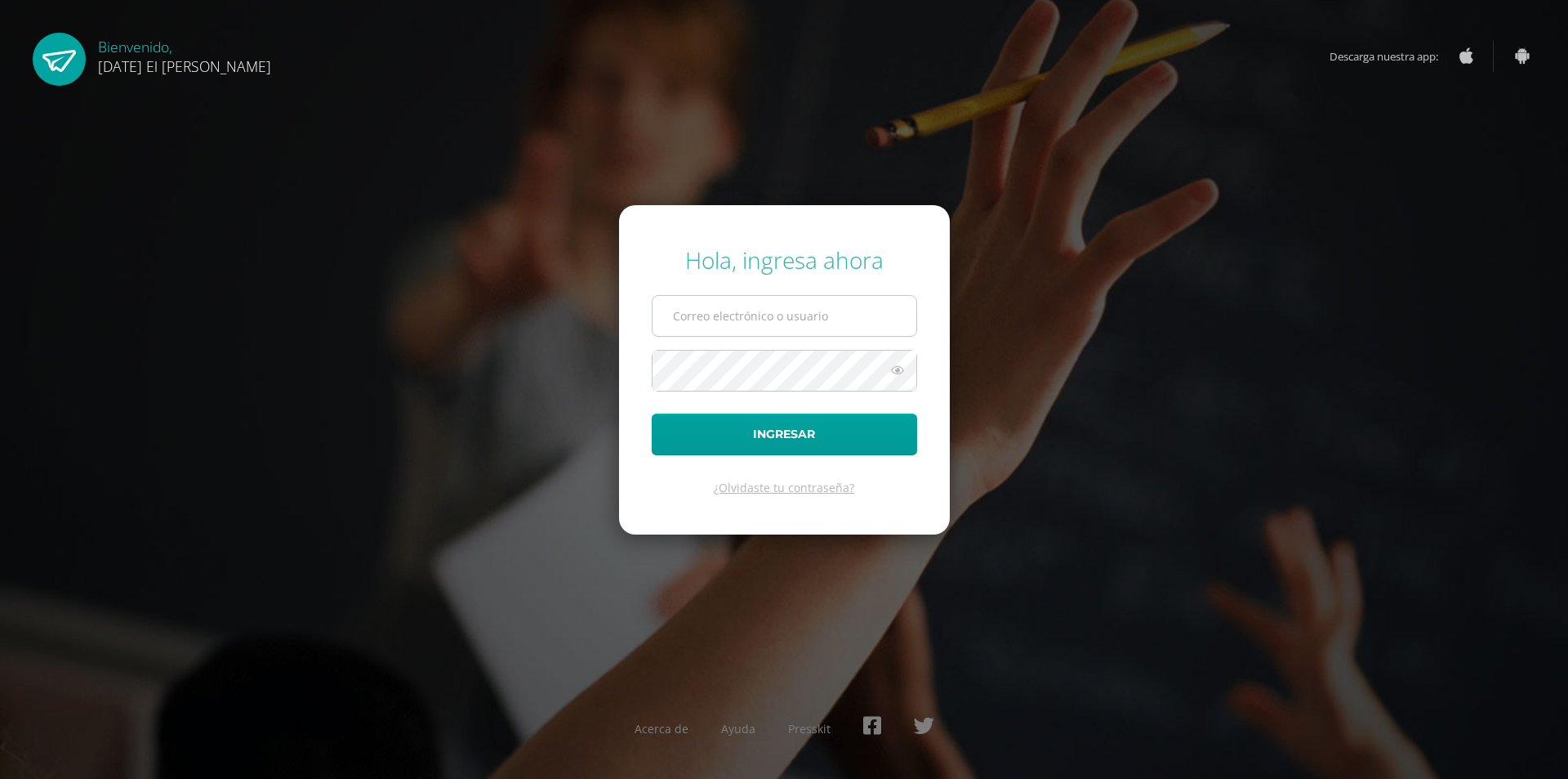
type input "marilynb.cas@gmail.com"
click at [745, 325] on input "marilynb.cas@gmail.com" at bounding box center [784, 316] width 264 height 40
click at [809, 420] on button "Ingresar" at bounding box center [784, 434] width 266 height 42
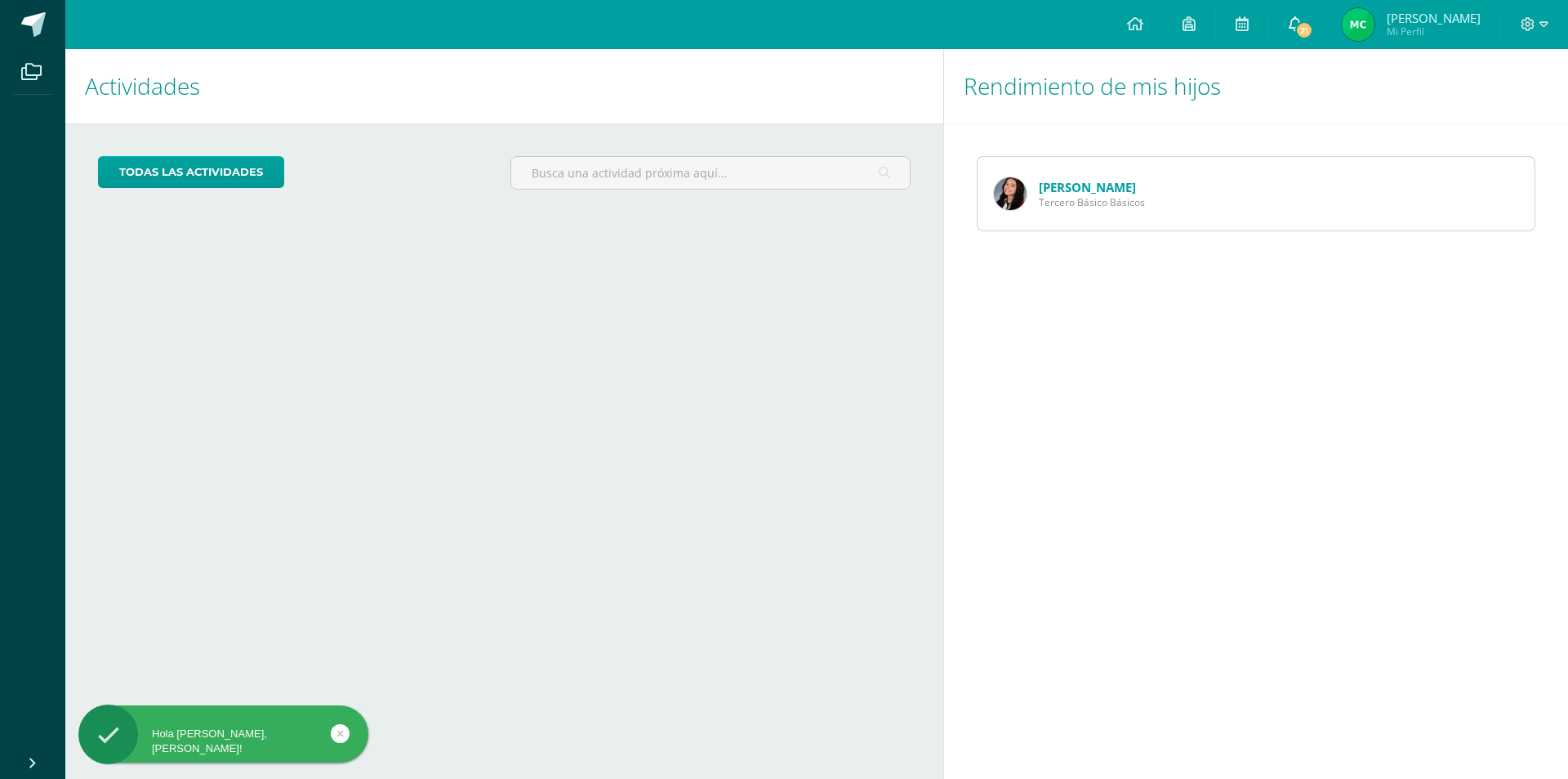
click at [1321, 11] on link "21" at bounding box center [1295, 24] width 52 height 49
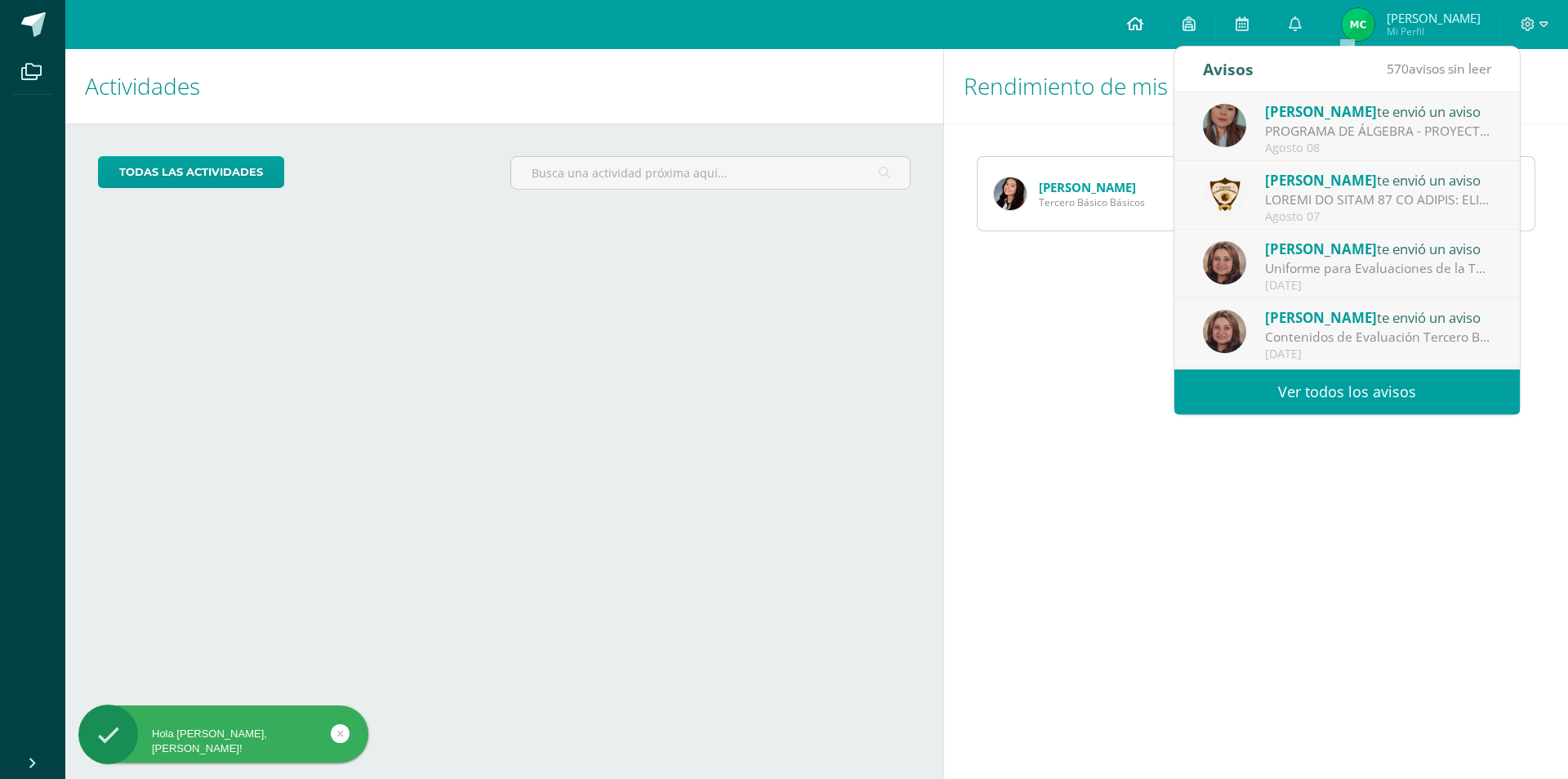
click at [1143, 32] on span at bounding box center [1136, 25] width 17 height 18
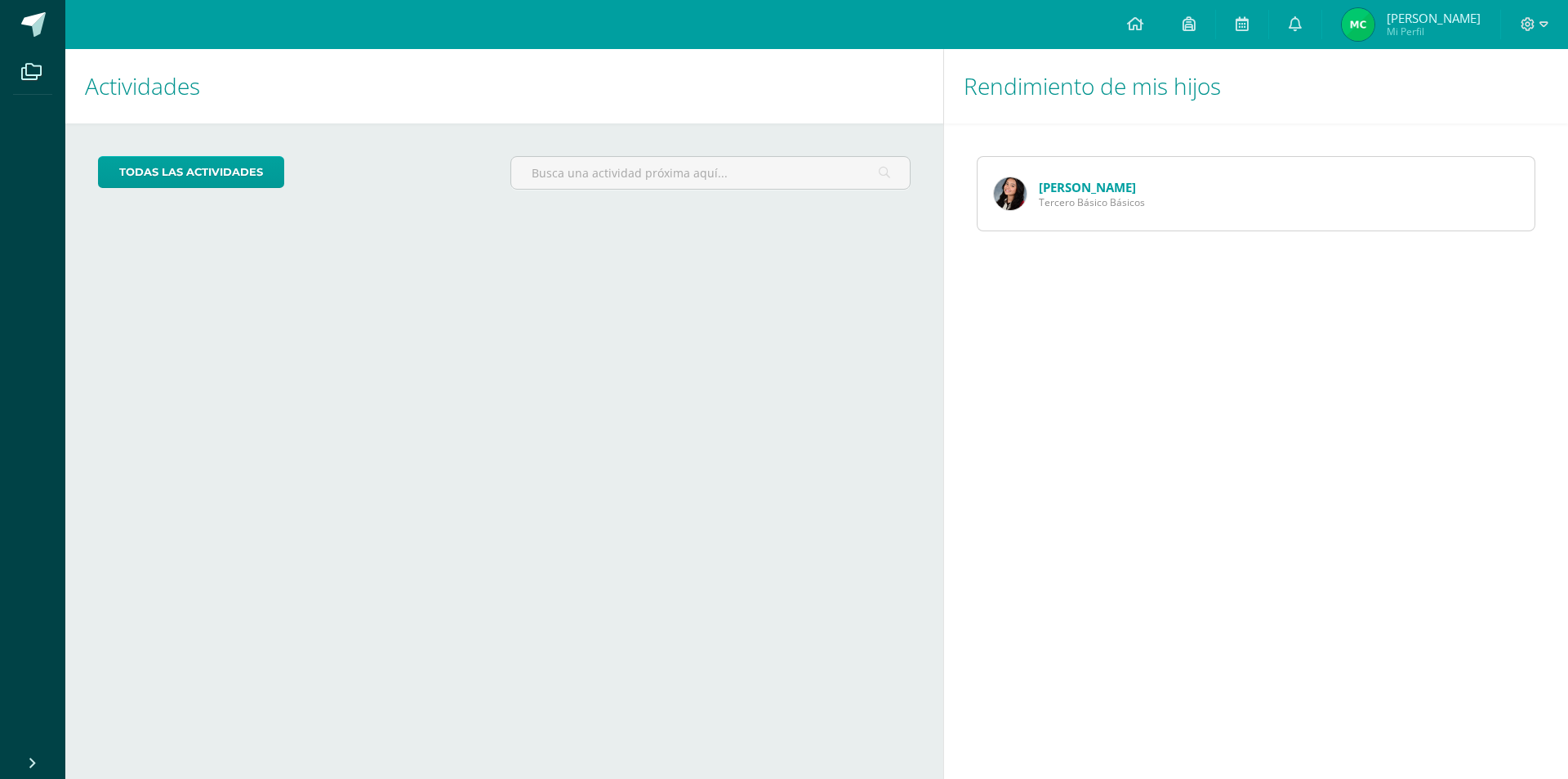
click at [1215, 27] on link at bounding box center [1189, 24] width 52 height 49
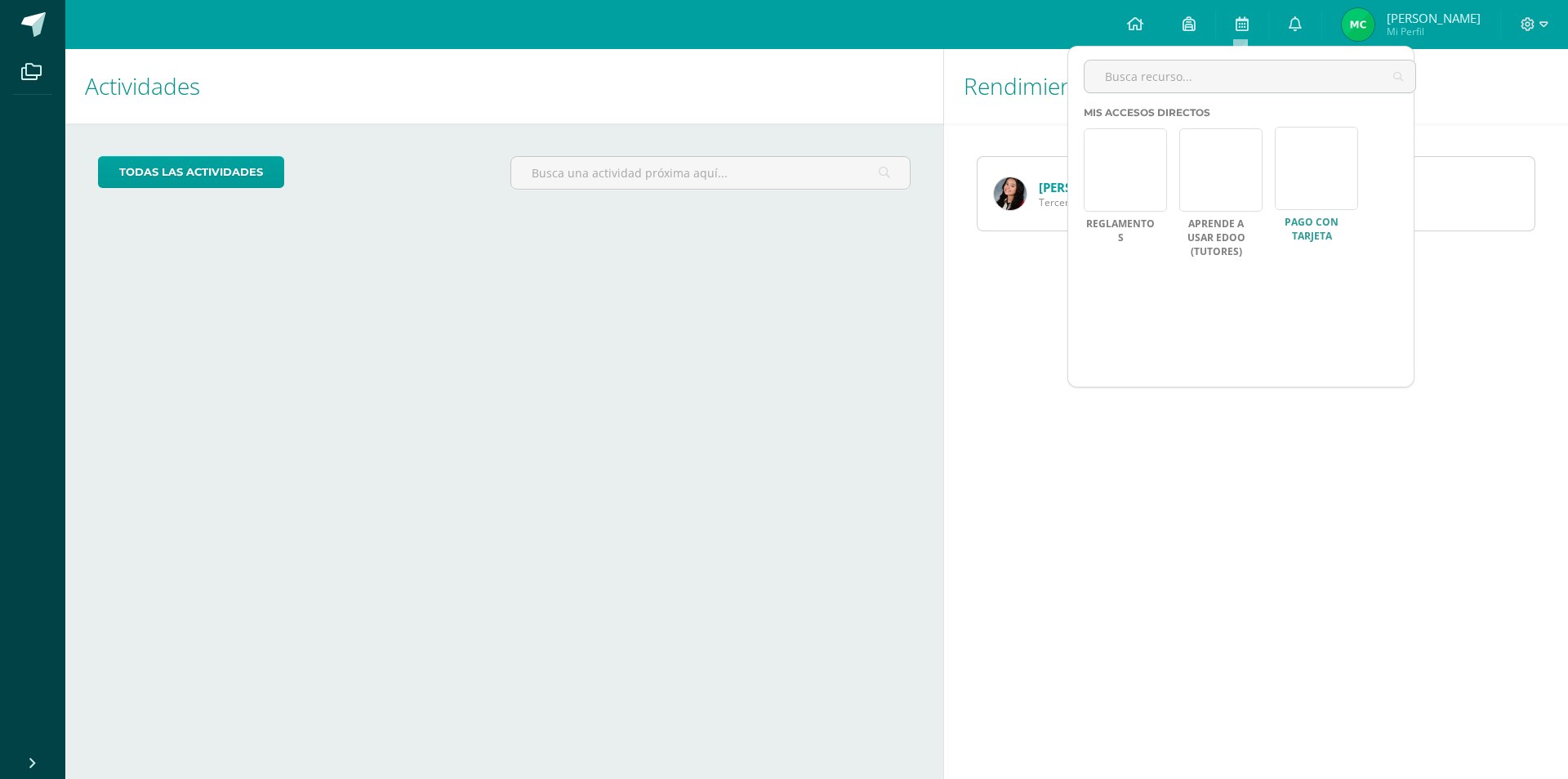
click at [1295, 189] on link at bounding box center [1316, 168] width 83 height 83
